Goal: Transaction & Acquisition: Download file/media

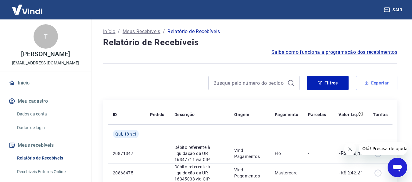
click at [370, 82] on button "Exportar" at bounding box center [375, 83] width 41 height 15
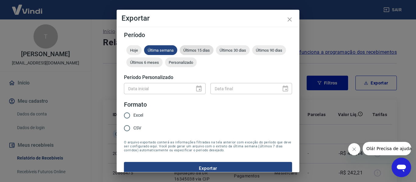
click at [198, 48] on div "Últimos 15 dias" at bounding box center [197, 50] width 34 height 10
click at [124, 115] on input "Excel" at bounding box center [127, 115] width 13 height 13
radio input "true"
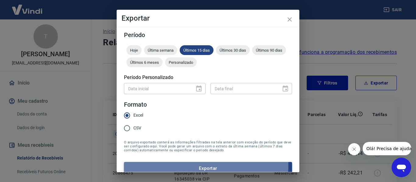
click at [182, 165] on button "Exportar" at bounding box center [208, 168] width 168 height 13
